Goal: Task Accomplishment & Management: Complete application form

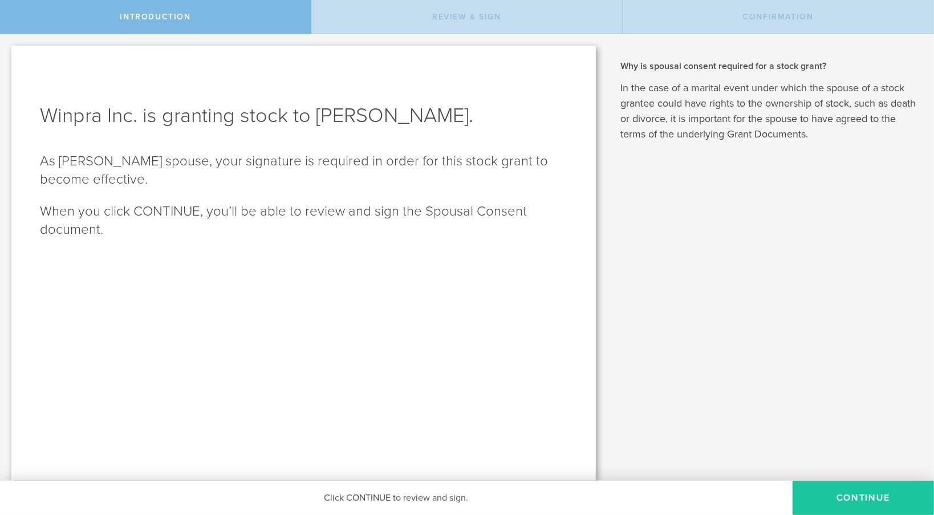
click at [844, 494] on button "CONTINUE" at bounding box center [862, 497] width 141 height 34
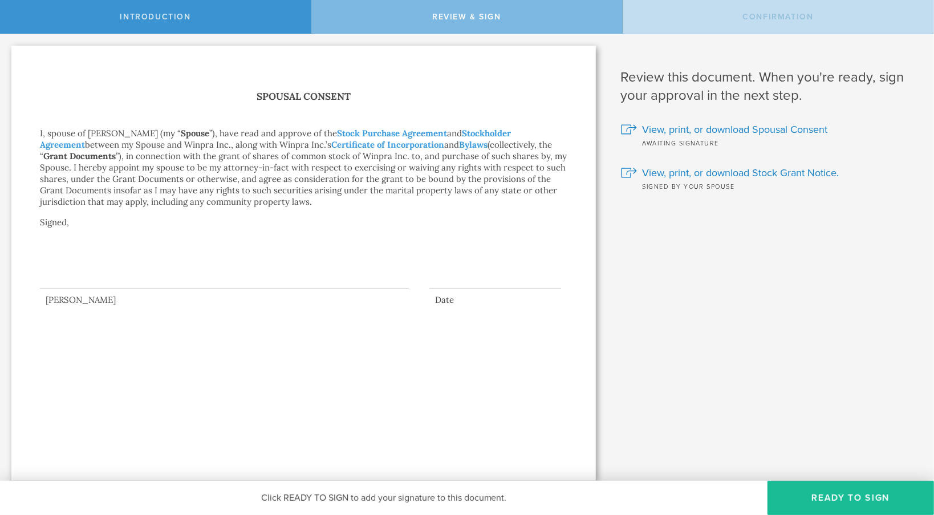
click at [95, 277] on div at bounding box center [224, 266] width 369 height 46
click at [454, 280] on div at bounding box center [495, 280] width 132 height 18
click at [48, 289] on div at bounding box center [303, 268] width 527 height 51
click at [801, 507] on button "Ready to Sign" at bounding box center [850, 497] width 166 height 34
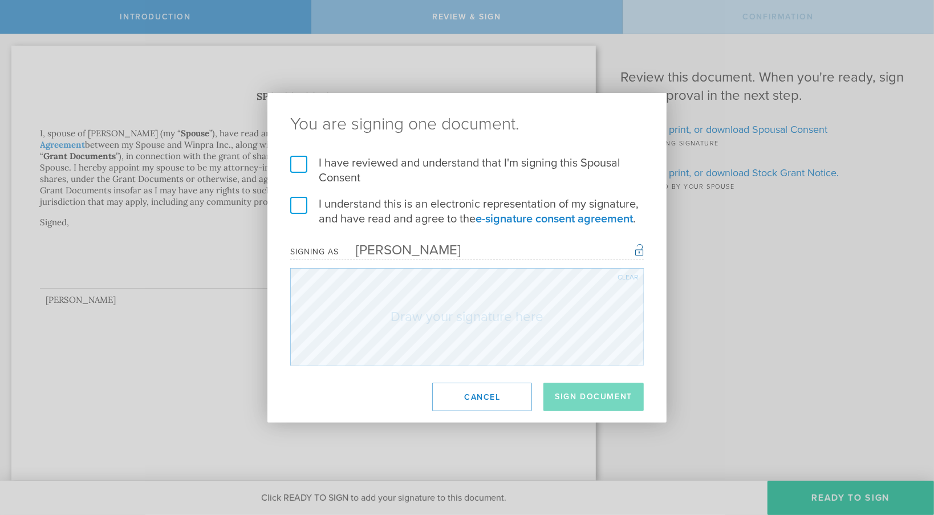
click at [304, 164] on label "I have reviewed and understand that I'm signing this Spousal Consent" at bounding box center [466, 171] width 353 height 30
click at [0, 0] on input "I have reviewed and understand that I'm signing this Spousal Consent" at bounding box center [0, 0] width 0 height 0
click at [297, 209] on label "I understand this is an electronic representation of my signature, and have rea…" at bounding box center [466, 212] width 353 height 30
click at [0, 0] on input "I understand this is an electronic representation of my signature, and have rea…" at bounding box center [0, 0] width 0 height 0
click at [632, 279] on div "Clear" at bounding box center [627, 277] width 21 height 7
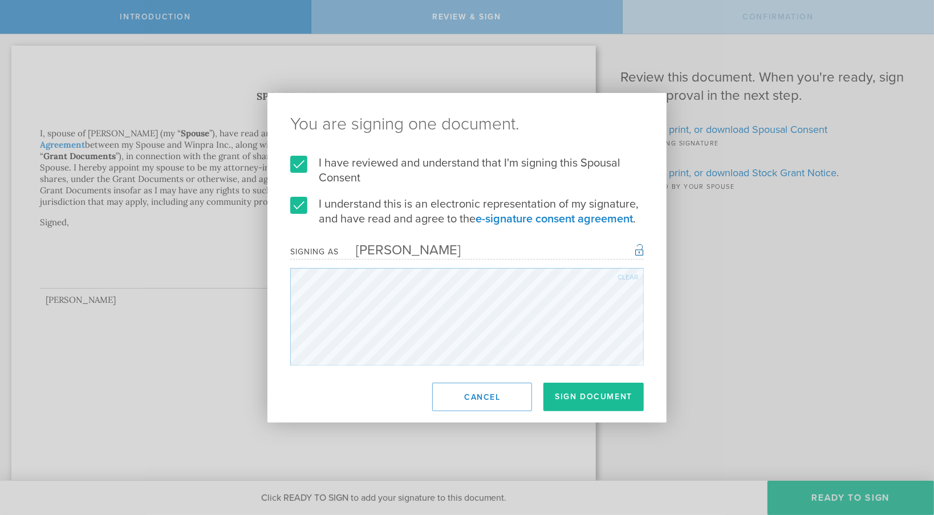
click at [625, 277] on div "Clear" at bounding box center [627, 277] width 21 height 7
click at [625, 274] on div "Clear" at bounding box center [627, 277] width 21 height 7
click at [563, 403] on button "Sign Document" at bounding box center [593, 396] width 100 height 28
